Goal: Find contact information: Find contact information

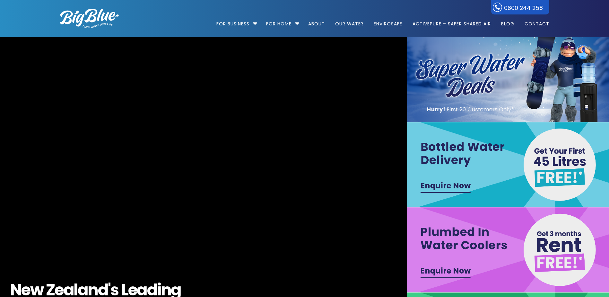
click at [447, 184] on img at bounding box center [509, 164] width 204 height 85
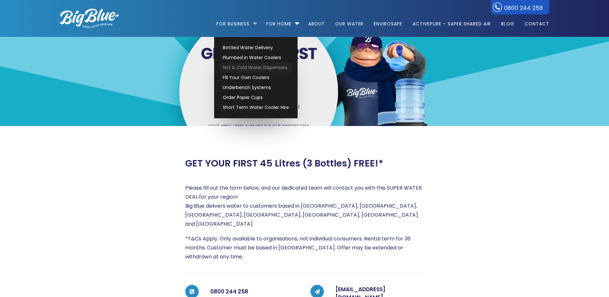
click at [277, 66] on link "Hot & Cold Water Dispensers" at bounding box center [256, 68] width 72 height 10
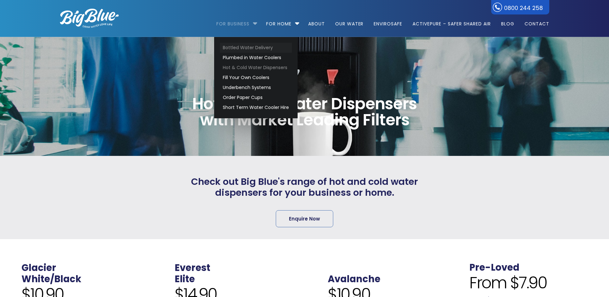
click at [270, 47] on link "Bottled Water Delivery" at bounding box center [256, 48] width 72 height 10
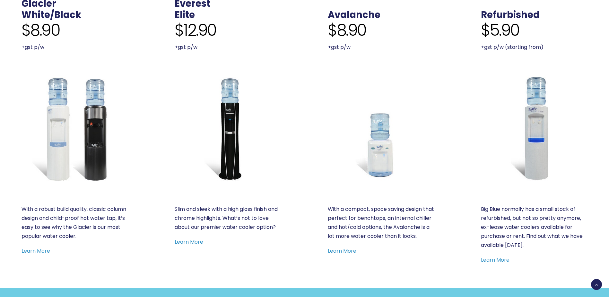
scroll to position [321, 0]
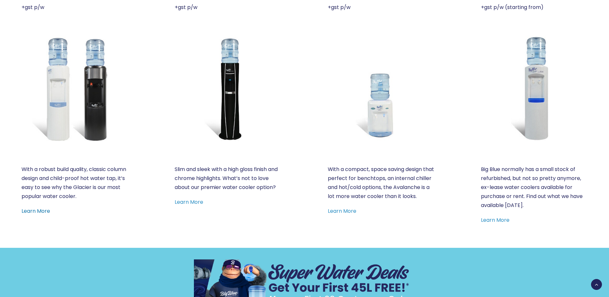
click at [36, 211] on link "Learn More" at bounding box center [36, 210] width 29 height 7
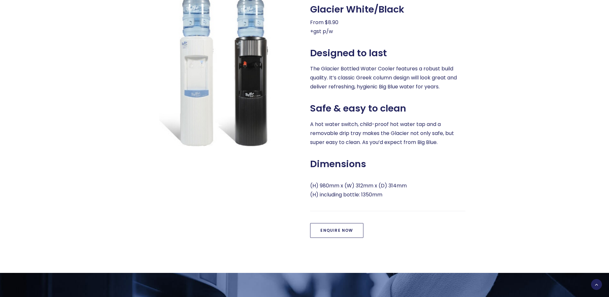
click at [339, 229] on link "Enquire Now" at bounding box center [336, 230] width 53 height 15
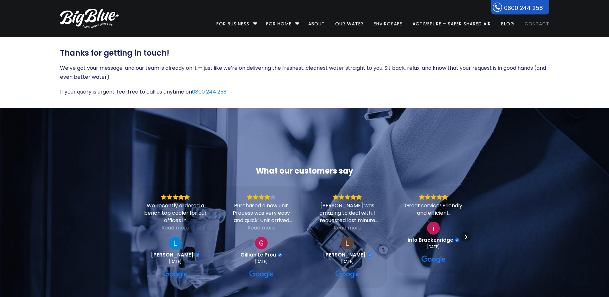
click at [537, 23] on link "Contact" at bounding box center [534, 20] width 29 height 41
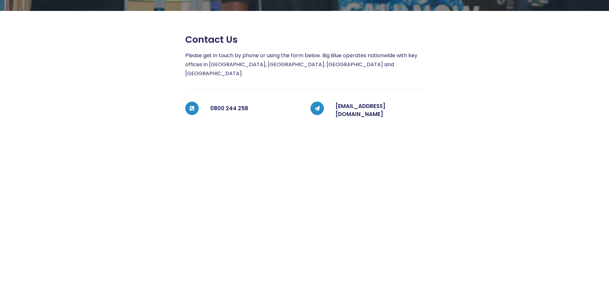
scroll to position [96, 0]
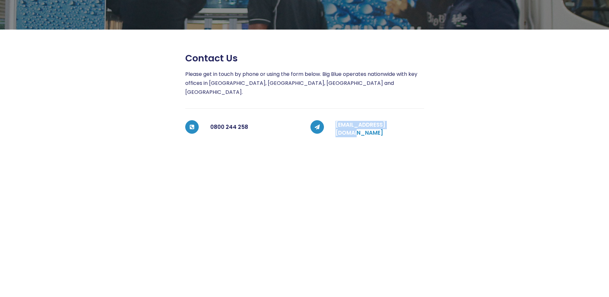
drag, startPoint x: 404, startPoint y: 118, endPoint x: 336, endPoint y: 118, distance: 67.4
click at [335, 120] on div "[EMAIL_ADDRESS][DOMAIN_NAME]" at bounding box center [374, 129] width 100 height 18
copy link "[EMAIL_ADDRESS][DOMAIN_NAME]"
